Goal: Task Accomplishment & Management: Complete application form

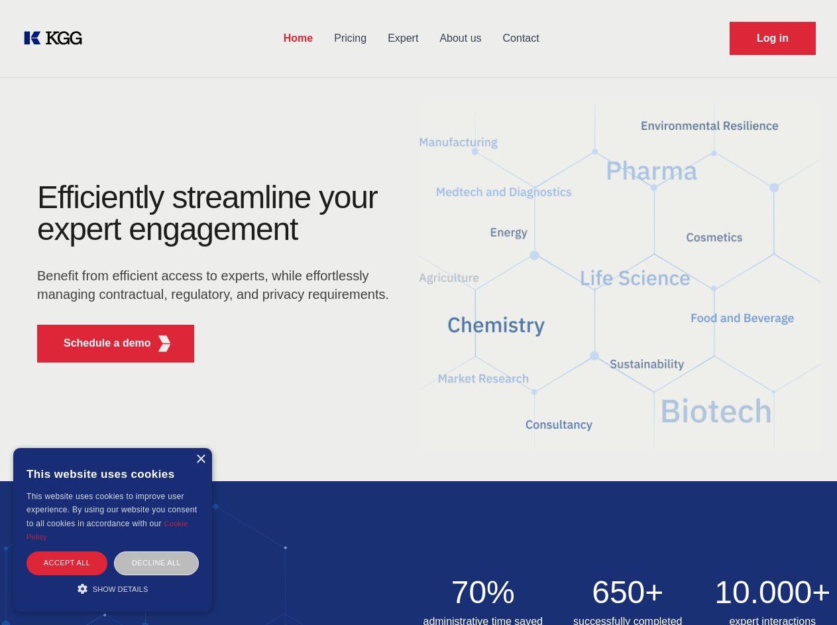
click at [418, 312] on div "Efficiently streamline your expert engagement Benefit from efficient access to …" at bounding box center [217, 278] width 403 height 192
click at [99, 343] on p "Schedule a demo" at bounding box center [107, 343] width 87 height 16
click at [200, 459] on div "× This website uses cookies This website uses cookies to improve user experienc…" at bounding box center [112, 530] width 199 height 164
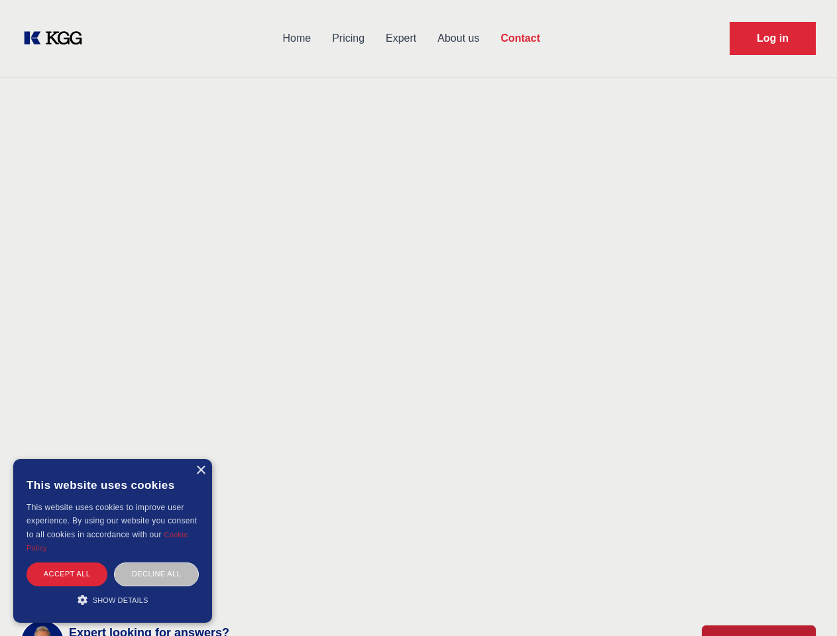
click at [67, 563] on div "Accept all" at bounding box center [67, 574] width 81 height 23
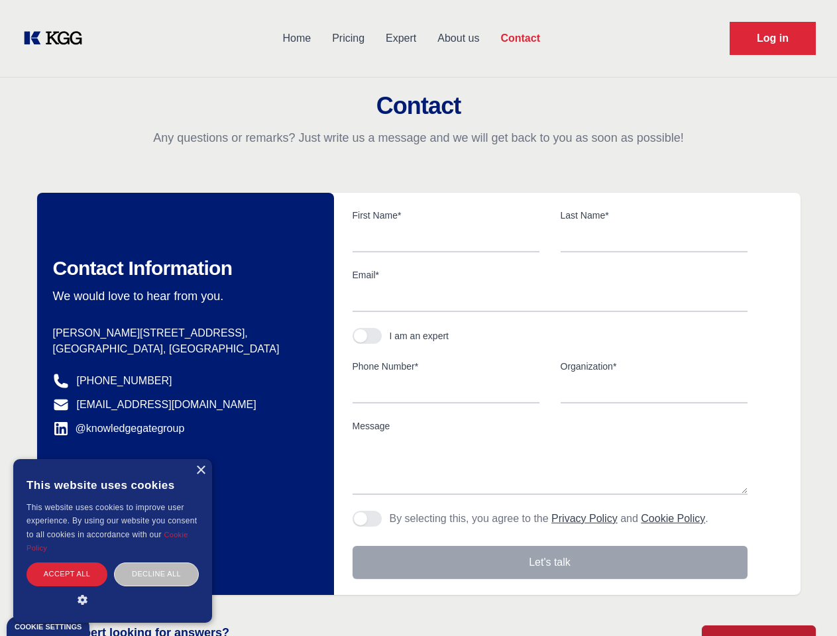
click at [156, 563] on div "Decline all" at bounding box center [156, 574] width 85 height 23
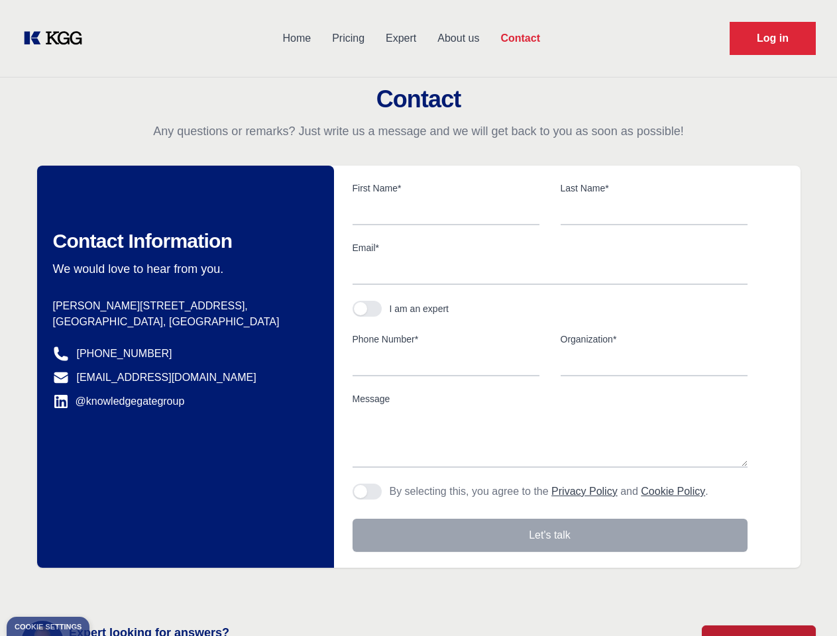
click at [113, 588] on main "Contact Any questions or remarks? Just write us a message and we will get back …" at bounding box center [418, 345] width 837 height 690
